Goal: Task Accomplishment & Management: Manage account settings

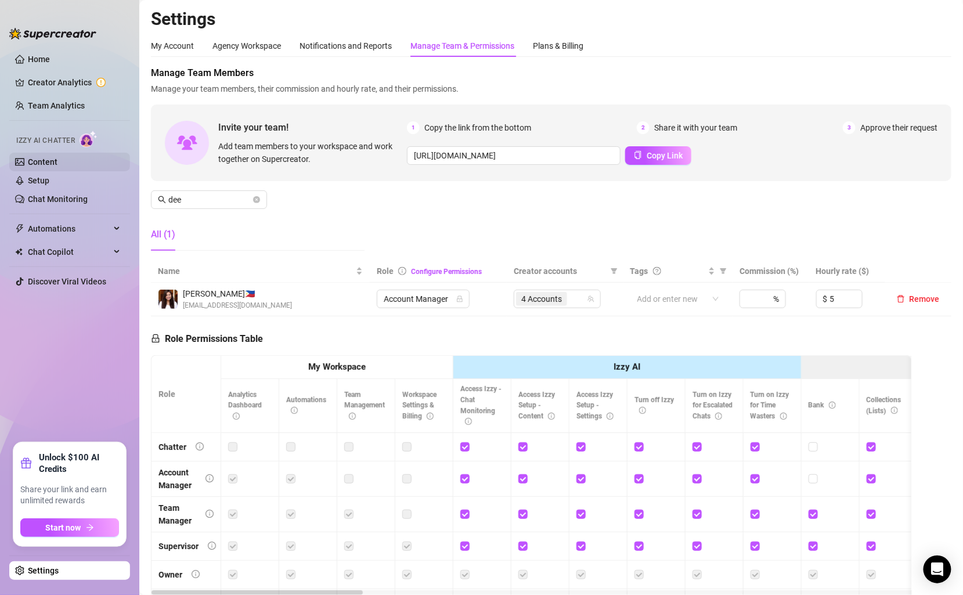
click at [54, 158] on link "Content" at bounding box center [43, 161] width 30 height 9
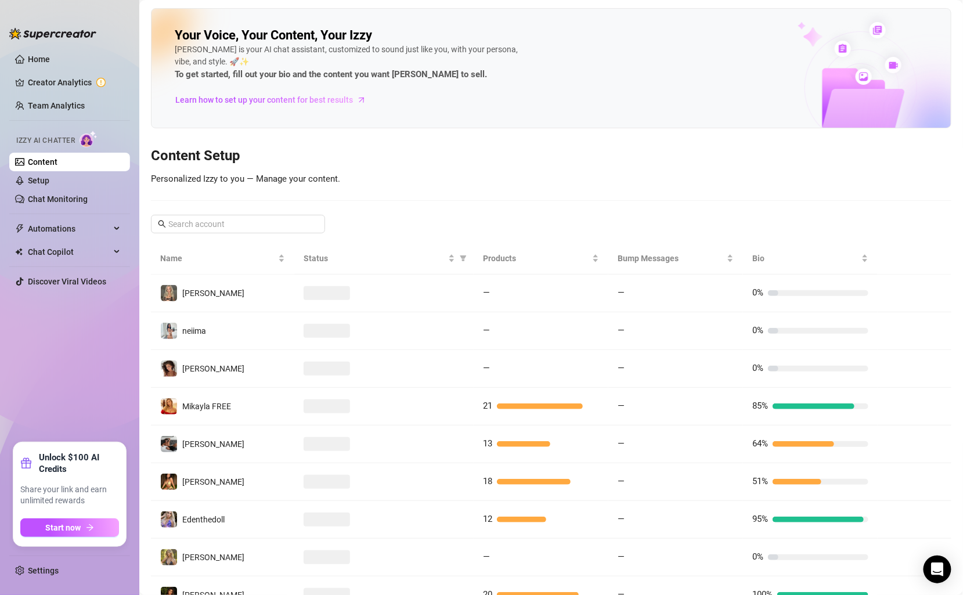
click at [62, 94] on ul "Home Creator Analytics Team Analytics Izzy AI Chatter Content Setup Chat Monito…" at bounding box center [69, 241] width 121 height 392
click at [62, 101] on link "Team Analytics" at bounding box center [56, 105] width 57 height 9
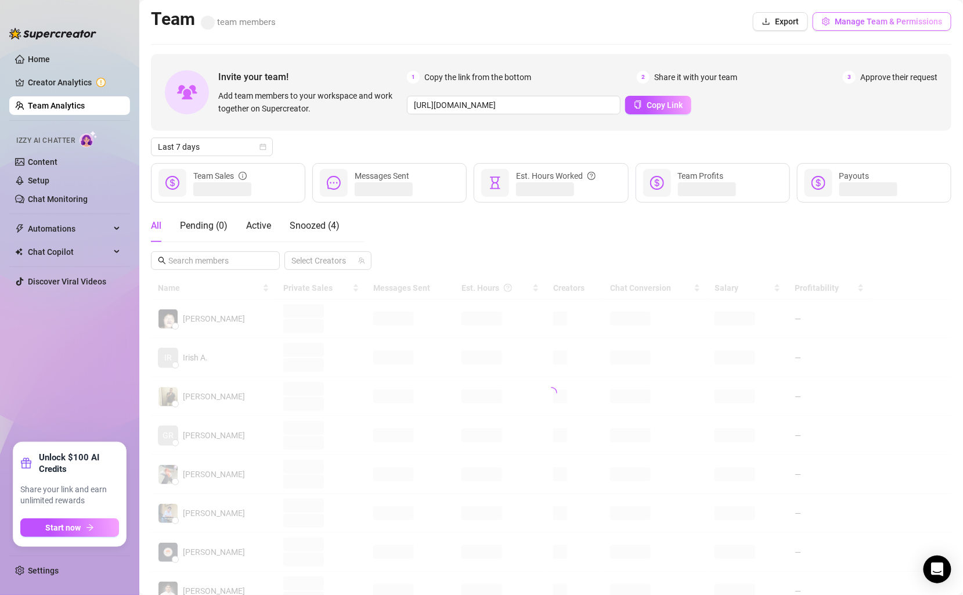
click at [850, 24] on span "Manage Team & Permissions" at bounding box center [888, 21] width 107 height 9
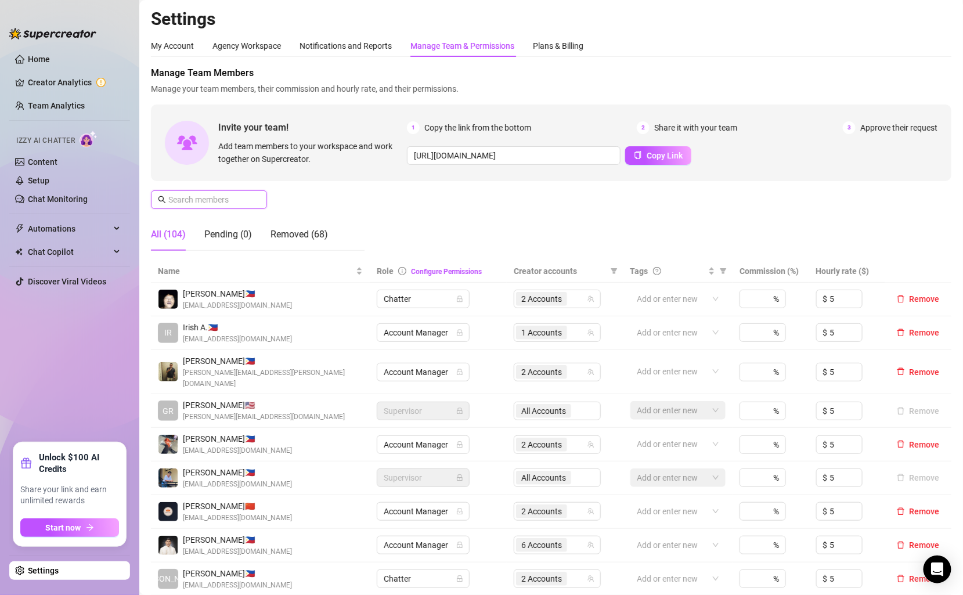
click at [238, 202] on input "text" at bounding box center [209, 199] width 82 height 13
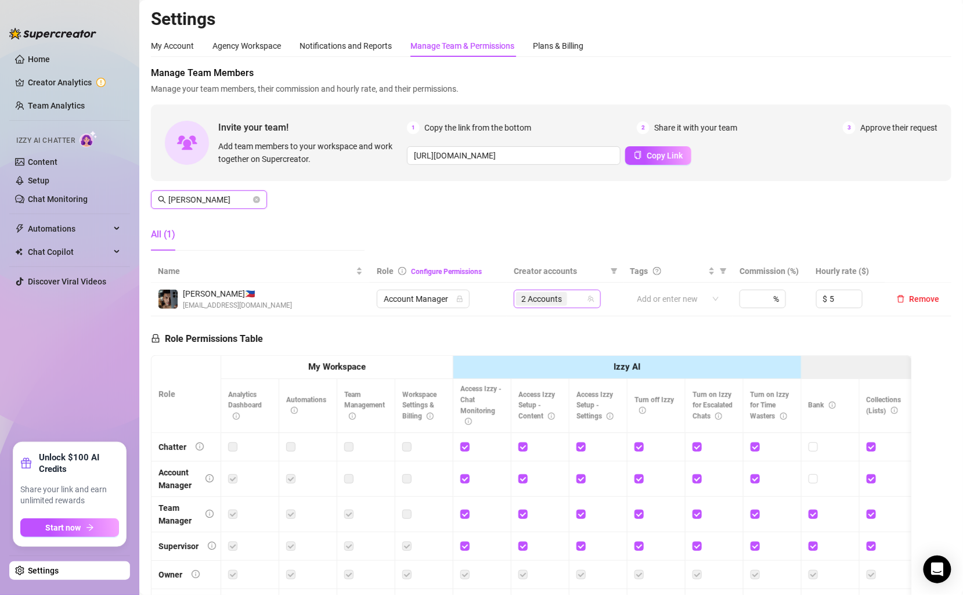
click at [577, 299] on div "2 Accounts" at bounding box center [551, 299] width 70 height 16
type input "[PERSON_NAME]"
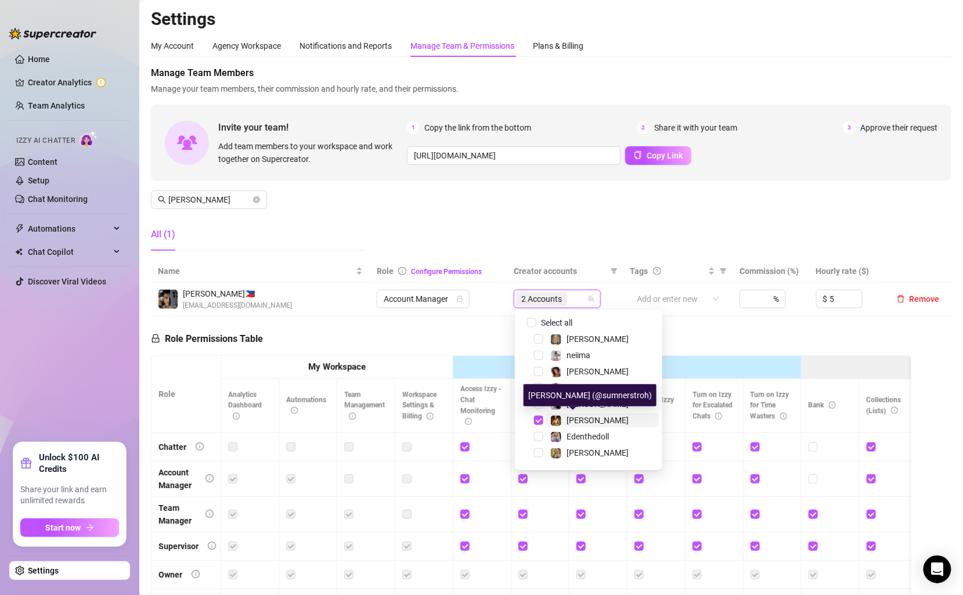
click at [591, 420] on span "[PERSON_NAME]" at bounding box center [598, 420] width 62 height 9
click at [587, 371] on span "[PERSON_NAME]" at bounding box center [603, 372] width 114 height 14
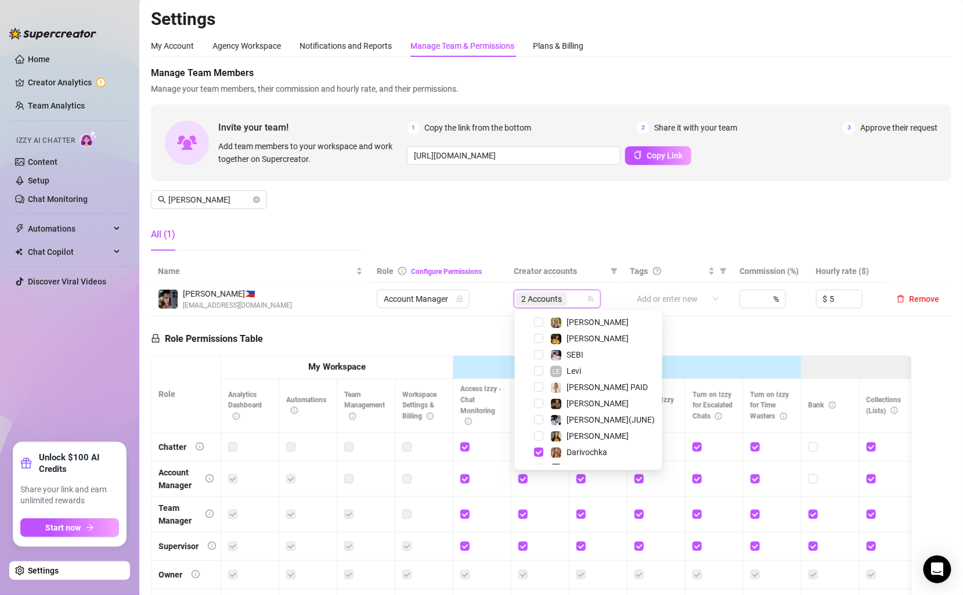
scroll to position [146, 0]
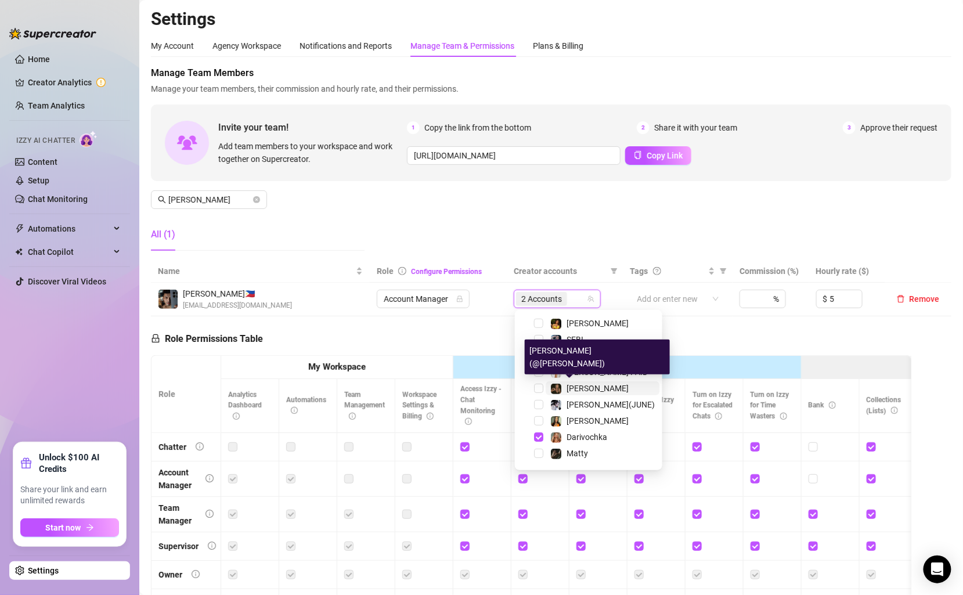
click at [584, 384] on span "[PERSON_NAME]" at bounding box center [598, 388] width 62 height 9
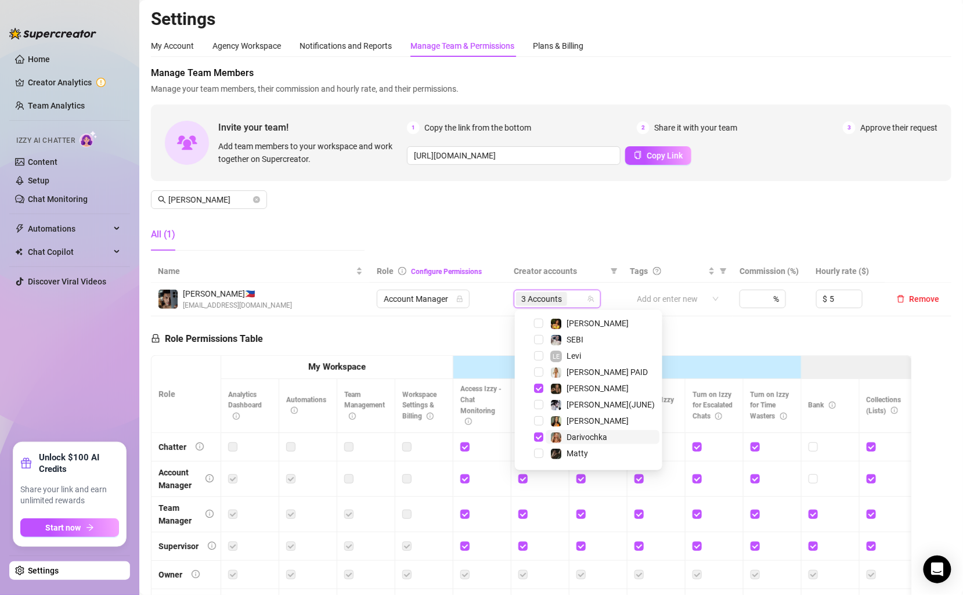
click at [586, 438] on span "Darivochka" at bounding box center [587, 436] width 41 height 9
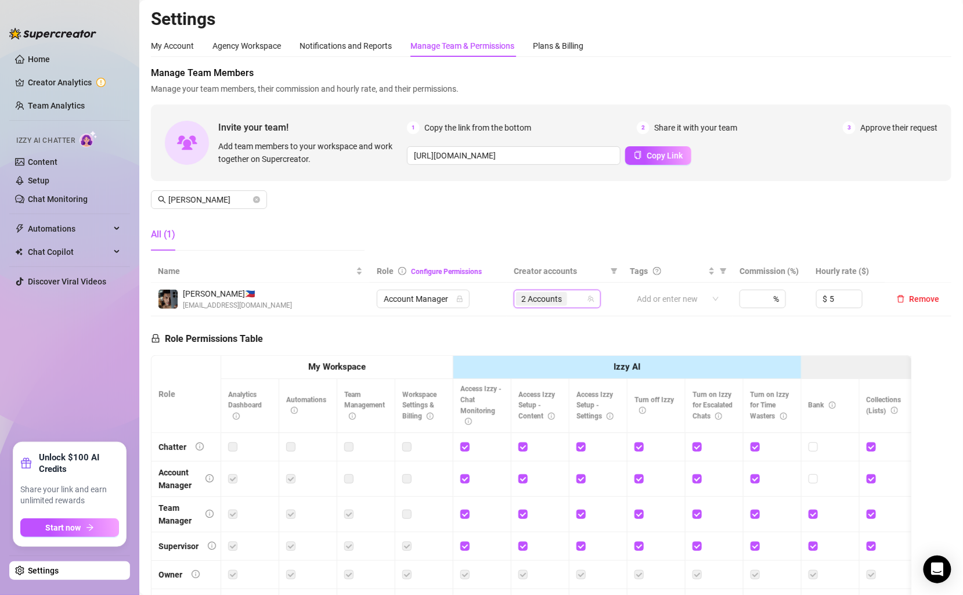
click at [619, 221] on div "Manage Team Members Manage your team members, their commission and hourly rate,…" at bounding box center [551, 163] width 800 height 194
click at [60, 103] on link "Team Analytics" at bounding box center [56, 105] width 57 height 9
